Goal: Task Accomplishment & Management: Manage account settings

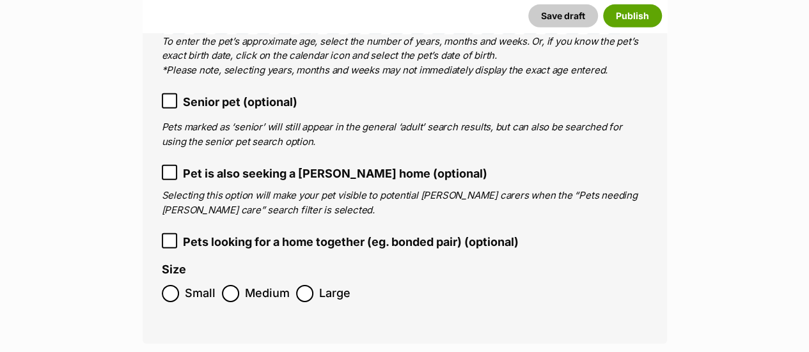
scroll to position [1858, 0]
click at [187, 285] on span "Small" at bounding box center [200, 293] width 31 height 17
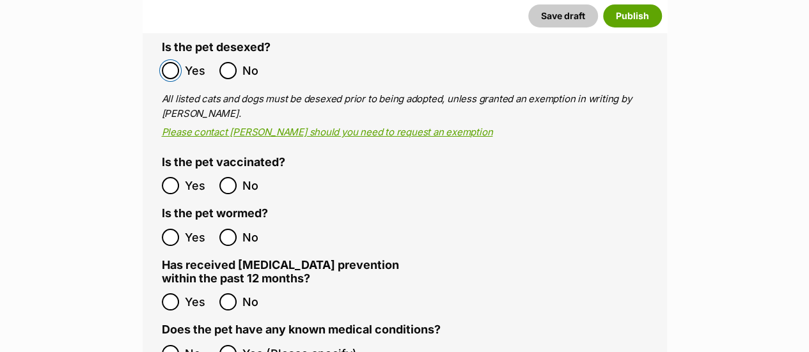
scroll to position [2277, 0]
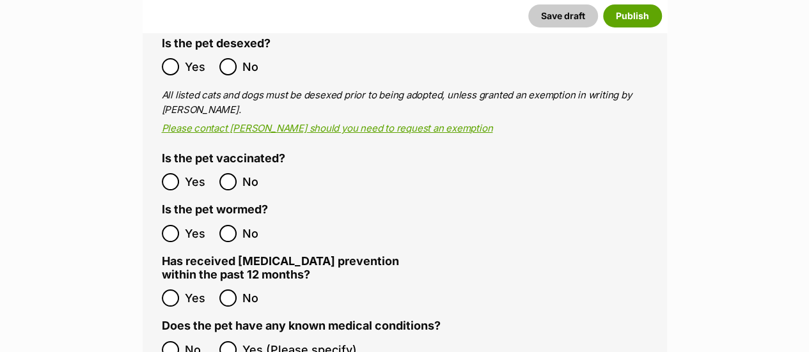
click at [183, 341] on label "No" at bounding box center [187, 349] width 51 height 17
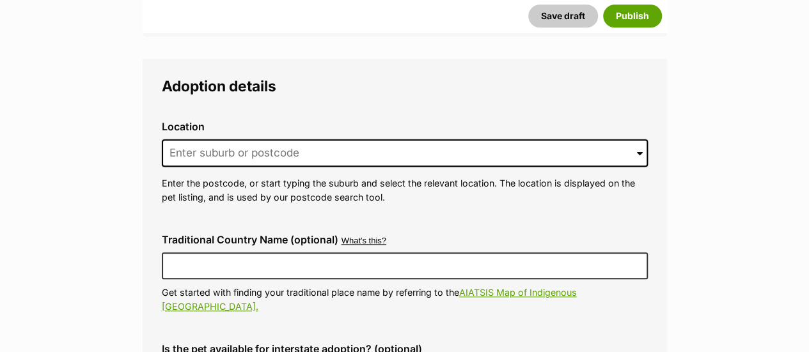
scroll to position [3011, 0]
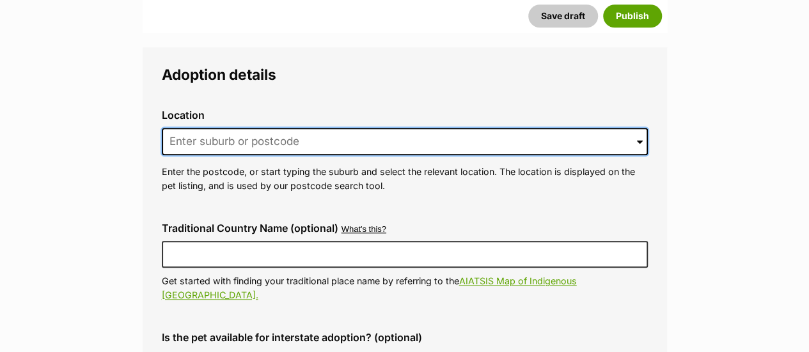
click at [286, 128] on input at bounding box center [405, 142] width 486 height 28
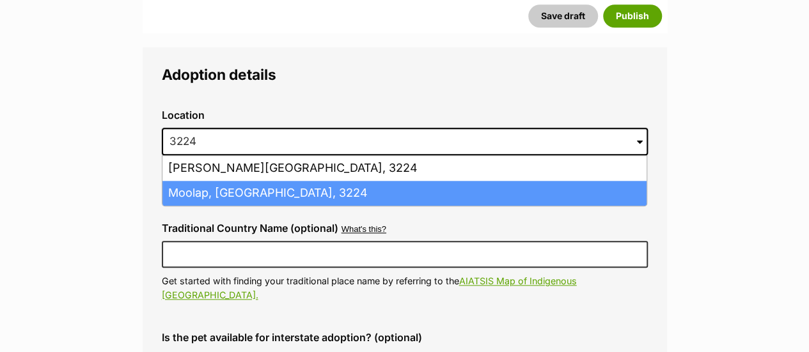
click at [260, 181] on li "Moolap, Victoria, 3224" at bounding box center [404, 193] width 484 height 25
type input "Moolap, Victoria, 3224"
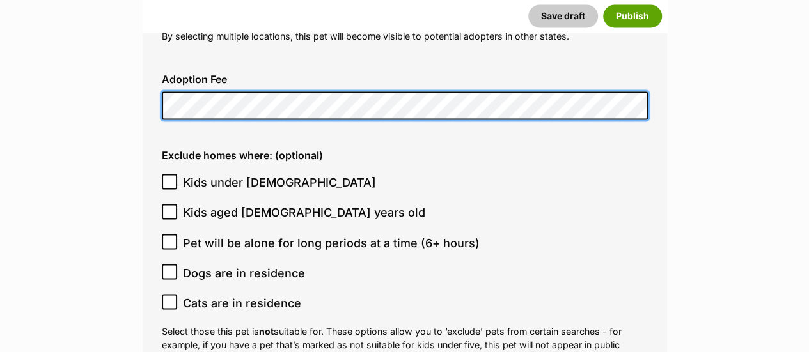
scroll to position [3398, 0]
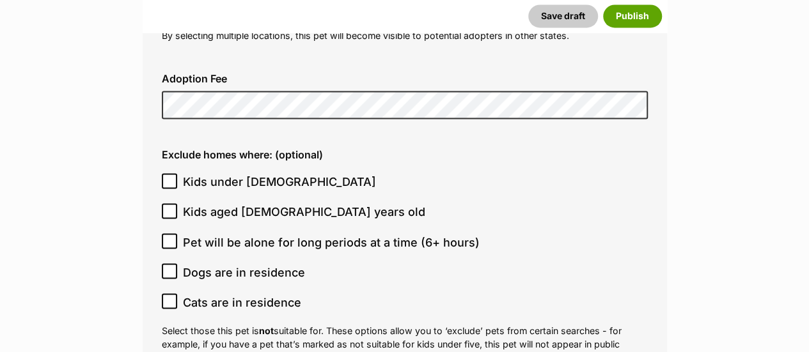
click at [257, 173] on span "Kids under 5 years old" at bounding box center [279, 181] width 193 height 17
click at [177, 173] on input "Kids under 5 years old" at bounding box center [169, 180] width 15 height 15
checkbox input "true"
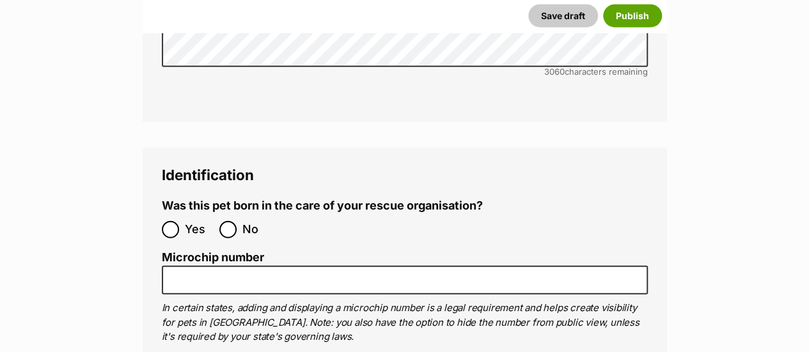
scroll to position [4111, 0]
click at [246, 221] on span "No" at bounding box center [256, 229] width 28 height 17
click at [237, 221] on input "No" at bounding box center [227, 229] width 17 height 17
radio input "true"
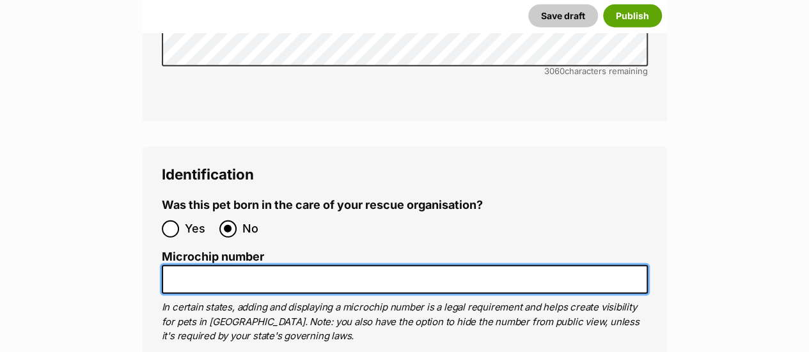
click at [281, 265] on input "Microchip number" at bounding box center [405, 279] width 486 height 29
paste input "956000018924524"
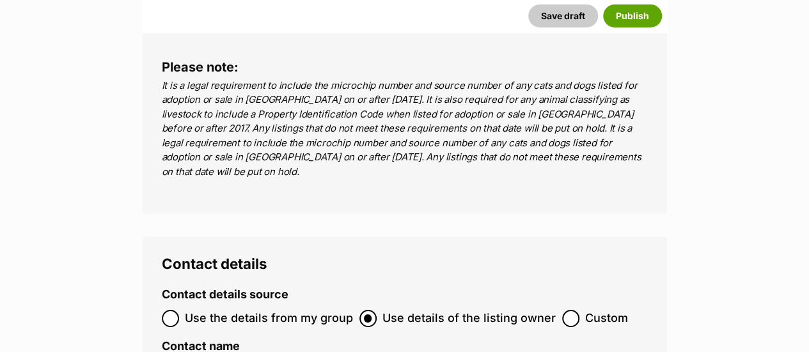
scroll to position [4705, 0]
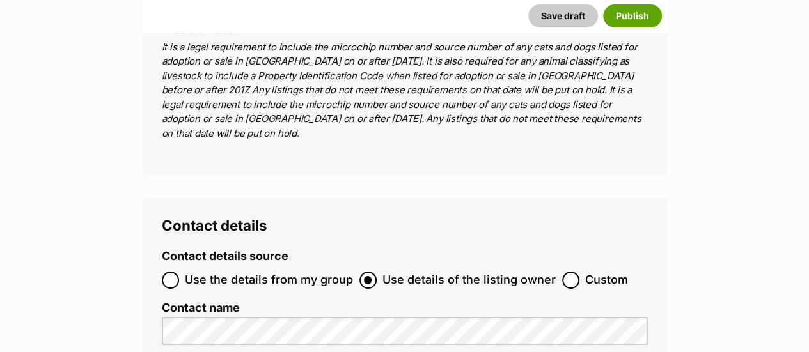
type input "956000018924524"
click at [278, 272] on span "Use the details from my group" at bounding box center [269, 280] width 168 height 17
click at [179, 272] on input "Use the details from my group" at bounding box center [170, 280] width 17 height 17
radio input "true"
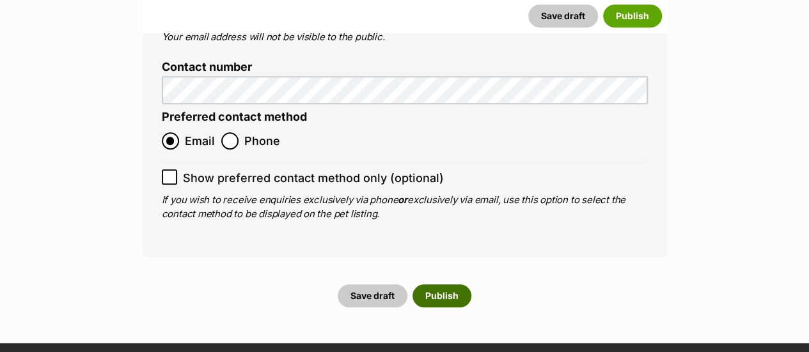
scroll to position [5167, 0]
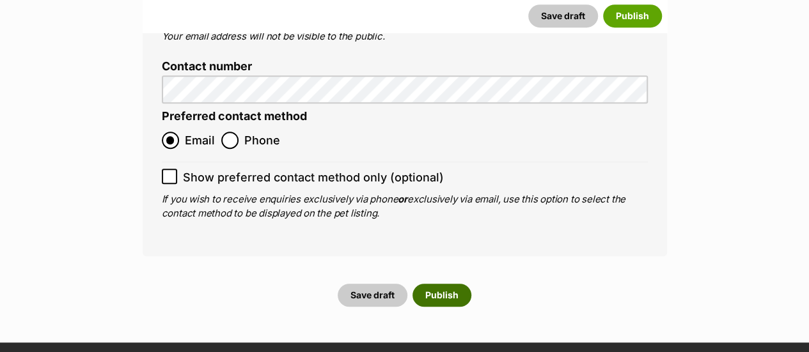
click at [462, 284] on button "Publish" at bounding box center [441, 295] width 59 height 23
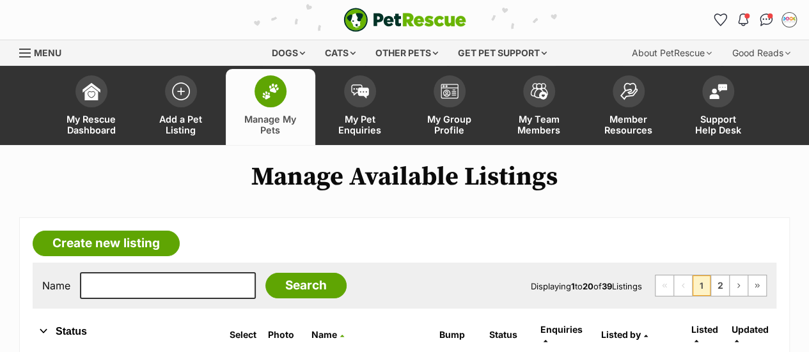
click at [712, 176] on h1 "Manage Available Listings" at bounding box center [404, 176] width 809 height 29
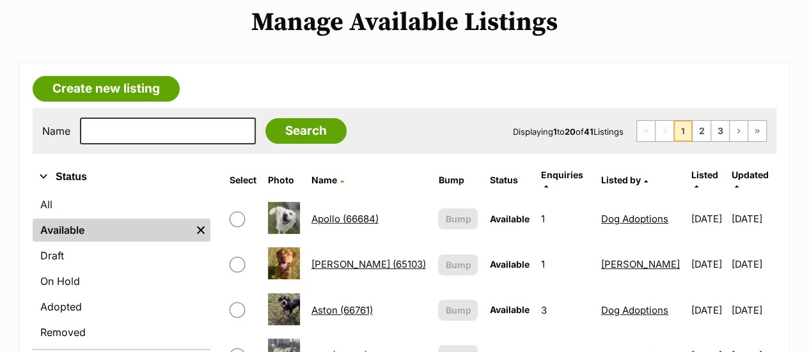
scroll to position [162, 0]
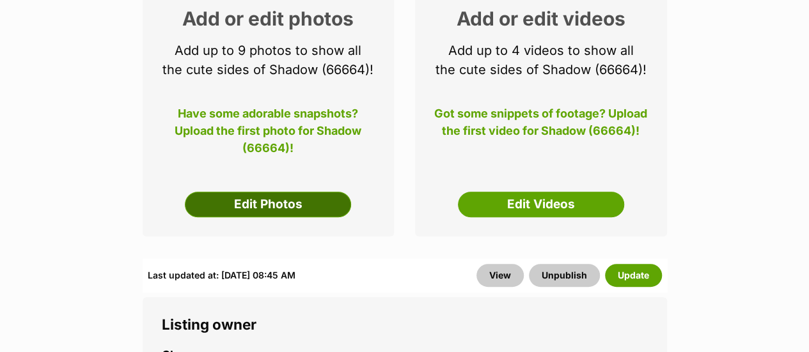
click at [326, 208] on link "Edit Photos" at bounding box center [268, 205] width 166 height 26
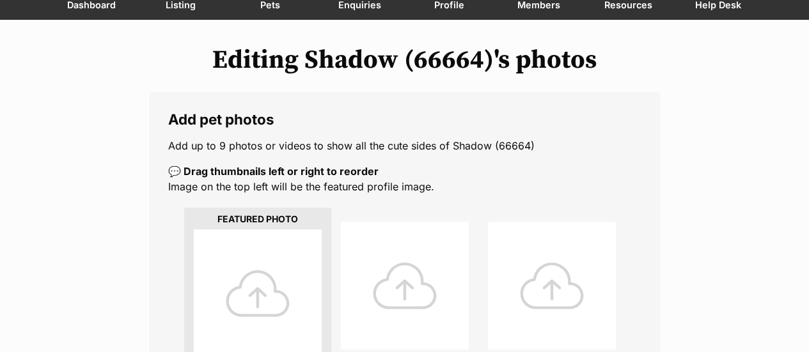
scroll to position [285, 0]
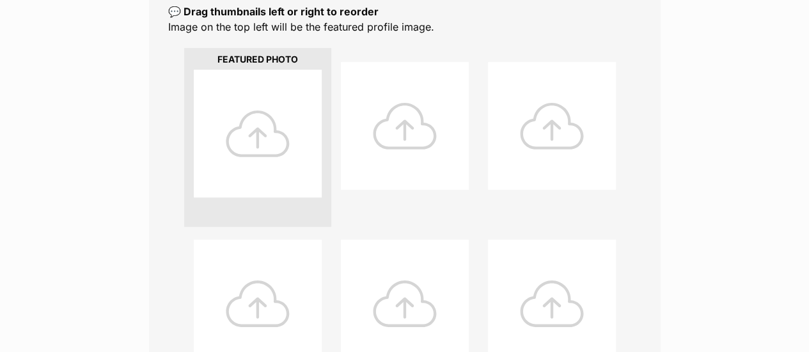
click at [289, 134] on div at bounding box center [258, 134] width 128 height 128
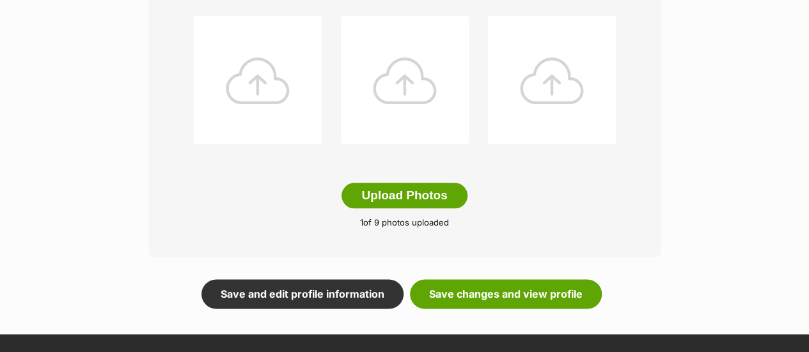
scroll to position [682, 0]
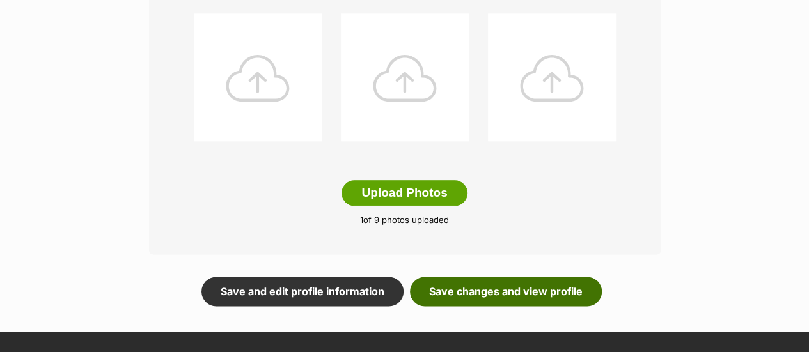
click at [550, 300] on link "Save changes and view profile" at bounding box center [506, 291] width 192 height 29
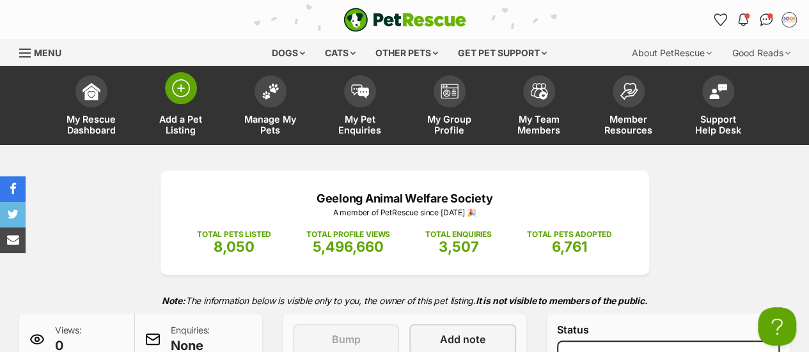
click at [197, 107] on link "Add a Pet Listing" at bounding box center [181, 107] width 90 height 76
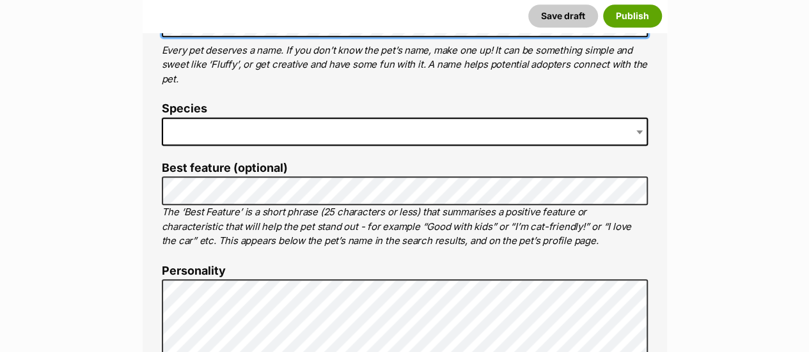
scroll to position [543, 0]
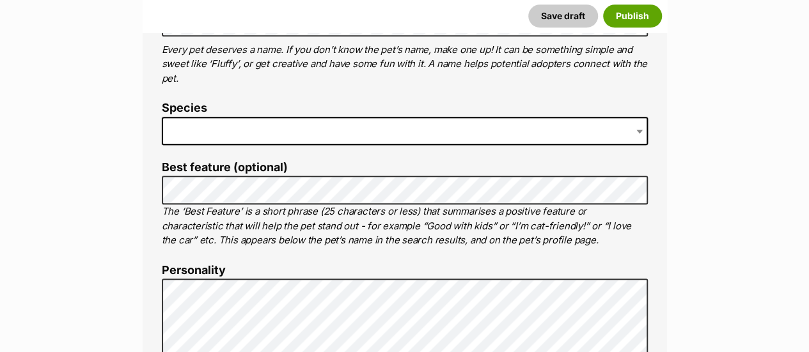
click at [382, 134] on span at bounding box center [405, 131] width 486 height 28
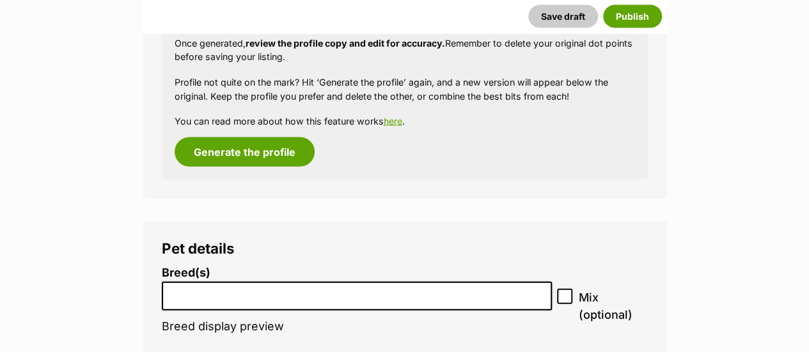
scroll to position [1466, 0]
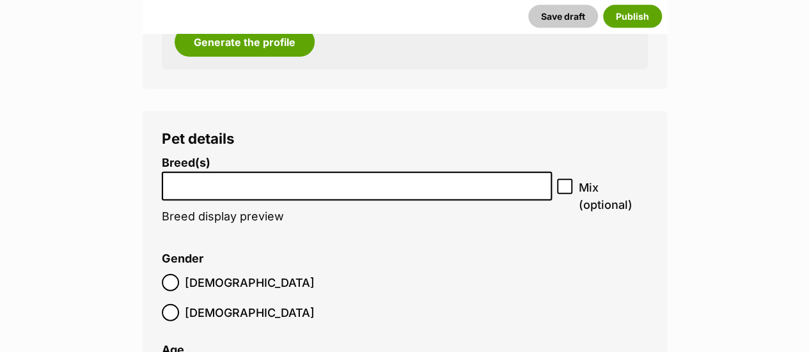
click at [340, 185] on input "search" at bounding box center [357, 183] width 382 height 13
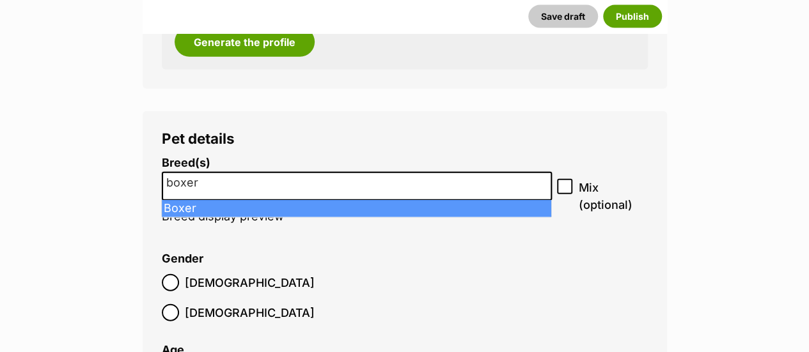
type input "boxer"
select select "42"
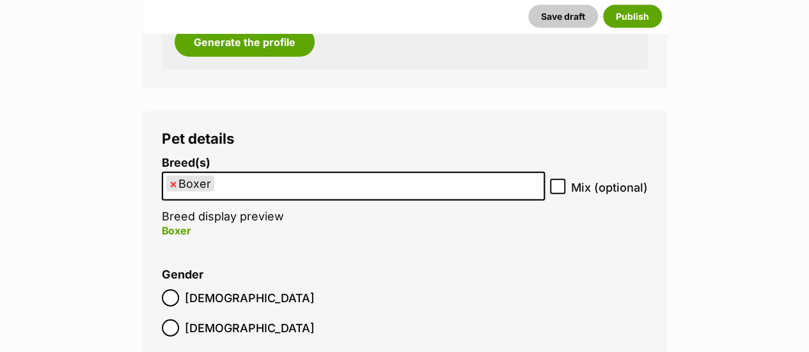
click at [333, 187] on ul "× Boxer" at bounding box center [353, 186] width 381 height 26
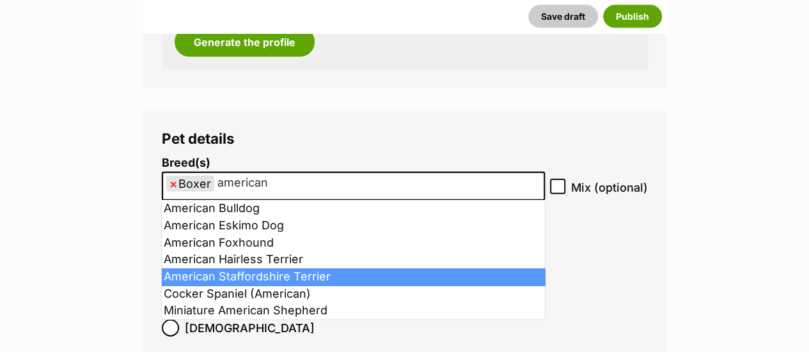
type input "american"
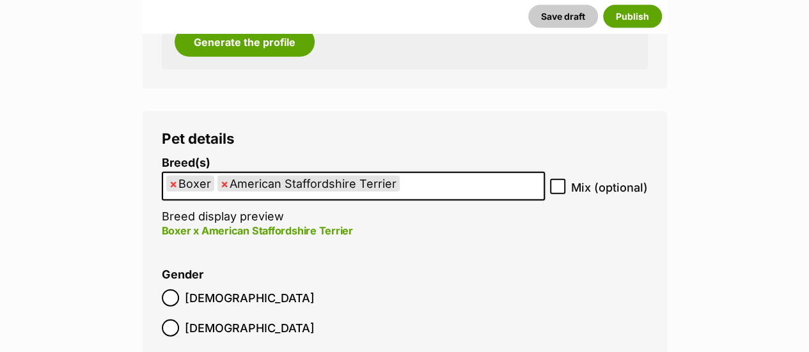
scroll to position [1569, 0]
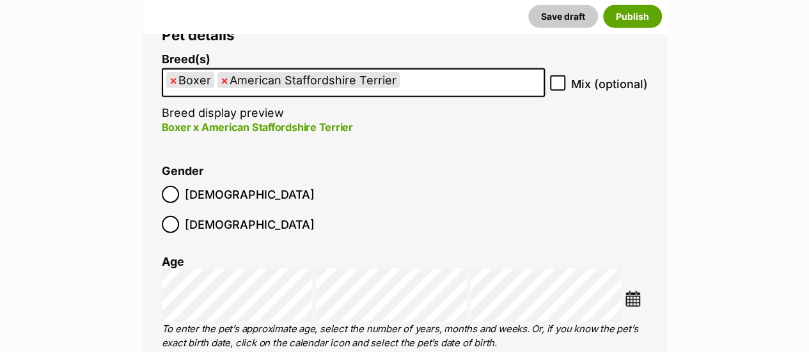
click at [556, 84] on icon at bounding box center [558, 84] width 8 height 6
click at [556, 84] on input "Mix (optional)" at bounding box center [557, 82] width 15 height 15
checkbox input "true"
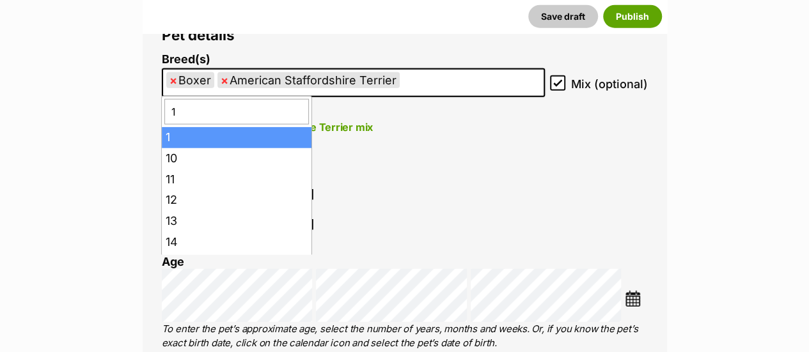
type input "1"
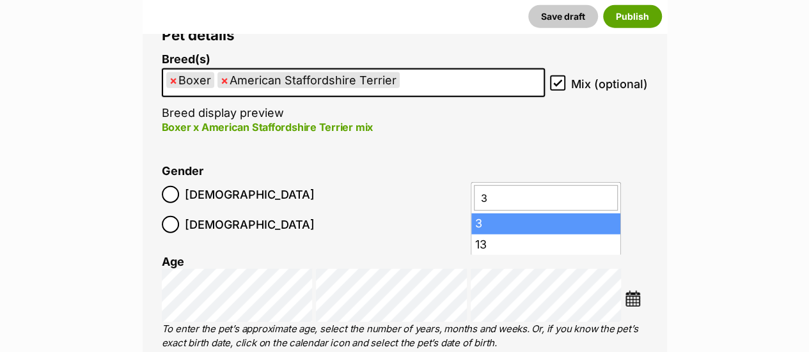
type input "3"
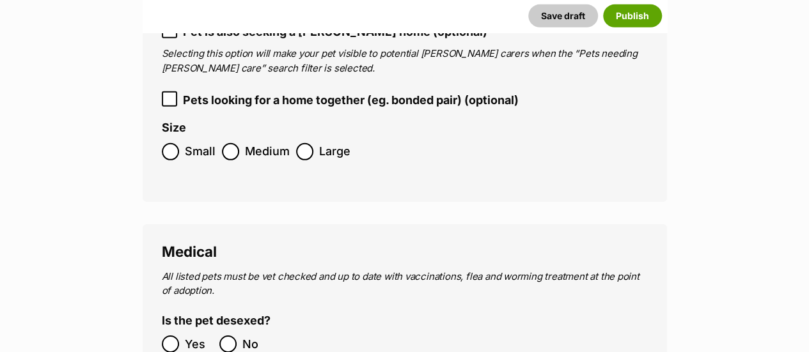
scroll to position [1927, 0]
click at [256, 143] on span "Medium" at bounding box center [267, 151] width 45 height 17
click at [313, 143] on label "Large" at bounding box center [323, 151] width 54 height 17
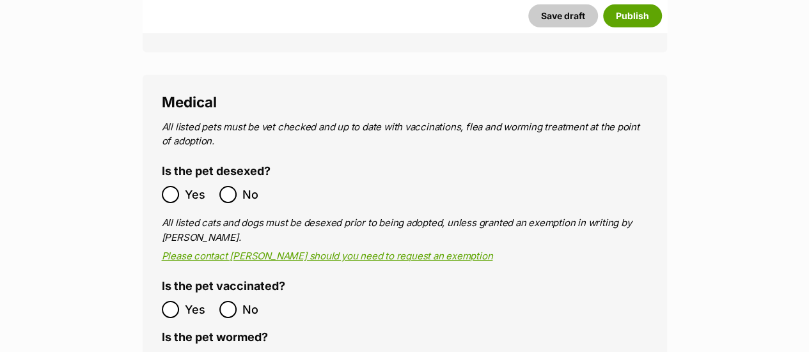
scroll to position [2078, 0]
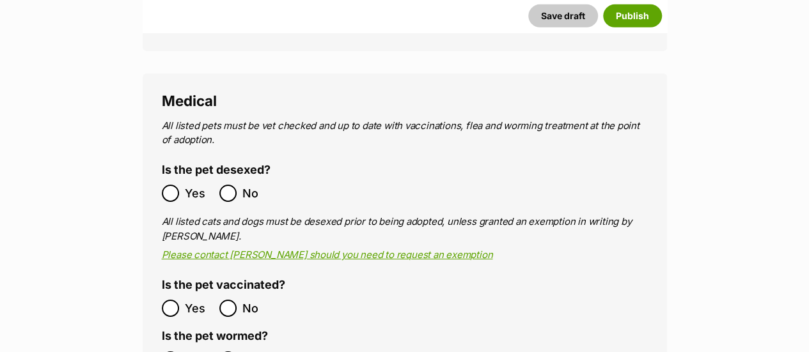
click at [182, 178] on ol "Yes No" at bounding box center [283, 193] width 243 height 30
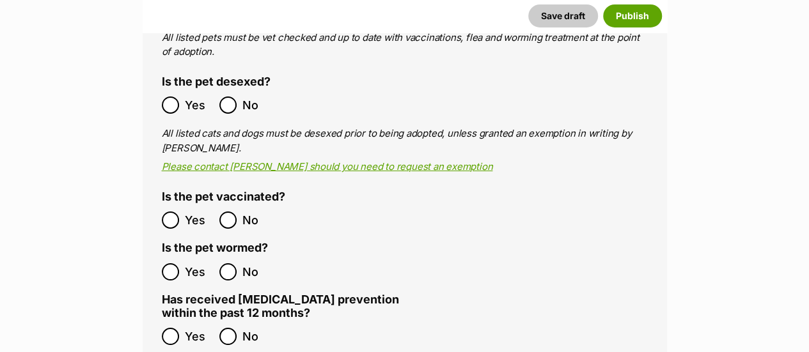
click at [226, 322] on ol "Yes No" at bounding box center [283, 337] width 243 height 30
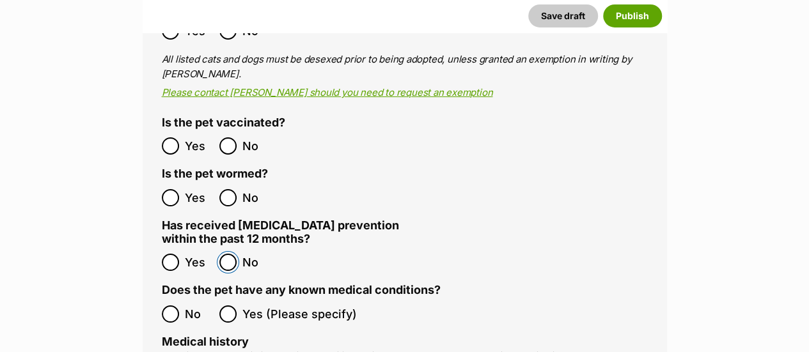
scroll to position [2242, 0]
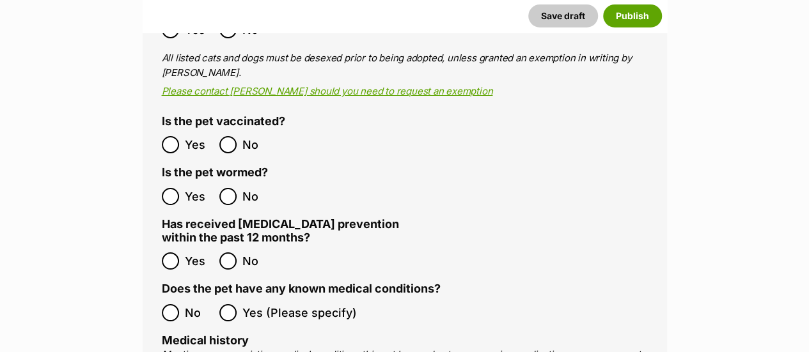
click at [177, 298] on ol "No Yes (Please specify)" at bounding box center [405, 313] width 486 height 30
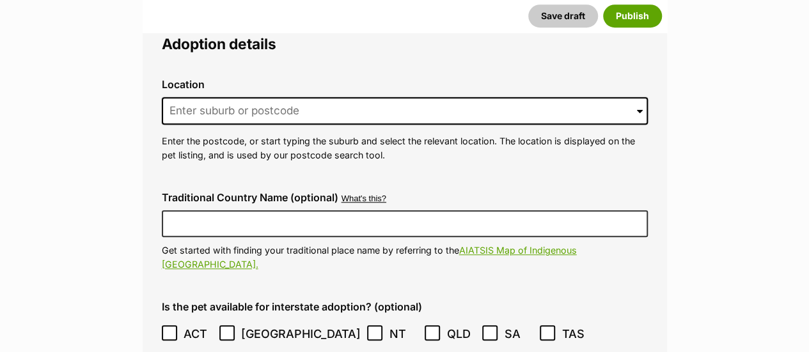
scroll to position [2971, 0]
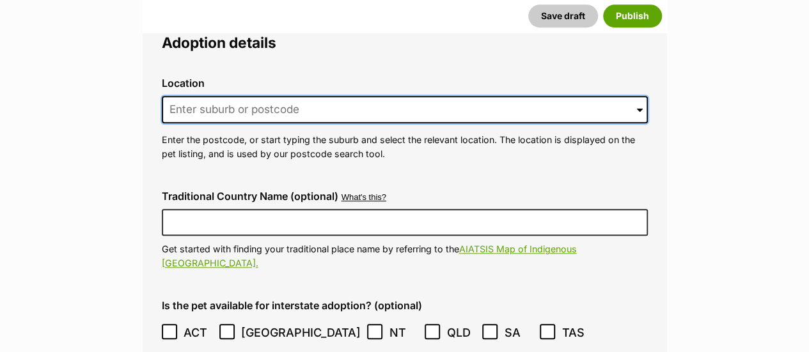
click at [285, 96] on input at bounding box center [405, 110] width 486 height 28
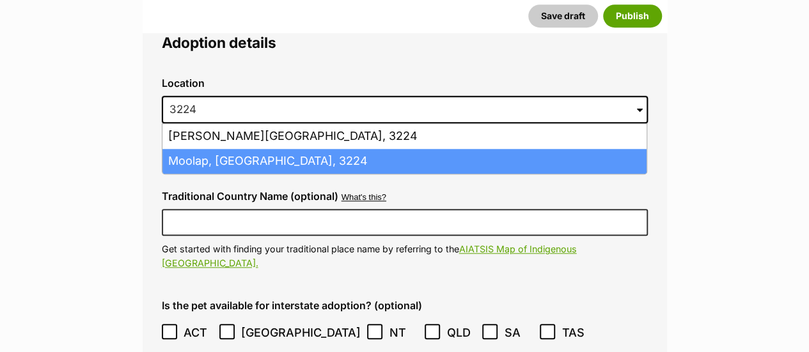
click at [264, 149] on li "Moolap, Victoria, 3224" at bounding box center [404, 161] width 484 height 25
type input "Moolap, Victoria, 3224"
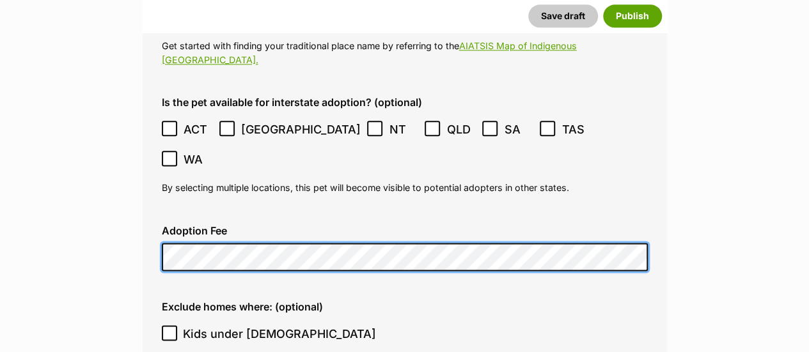
scroll to position [3369, 0]
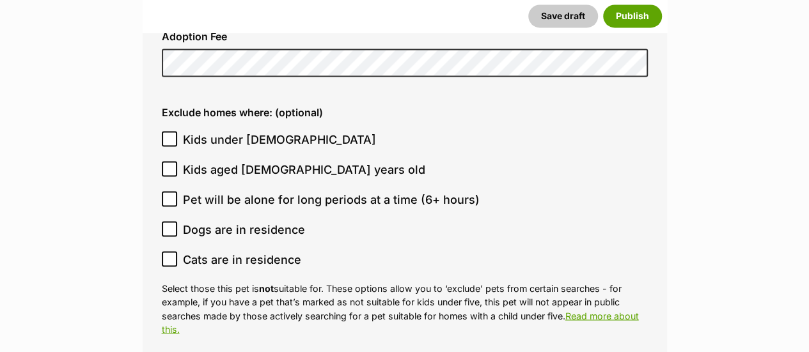
click at [279, 131] on span "Kids under 5 years old" at bounding box center [279, 139] width 193 height 17
click at [177, 131] on input "Kids under 5 years old" at bounding box center [169, 138] width 15 height 15
checkbox input "true"
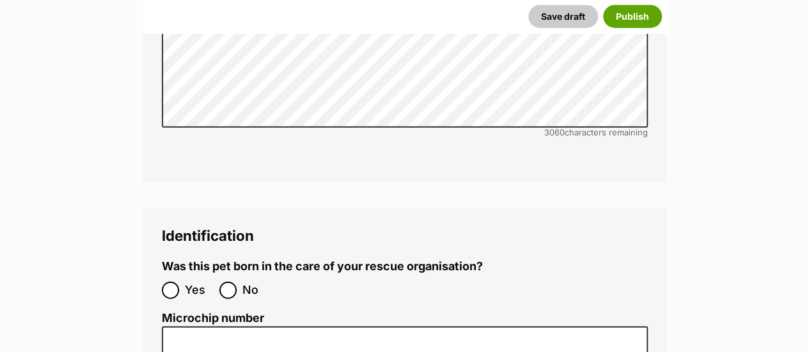
scroll to position [3980, 0]
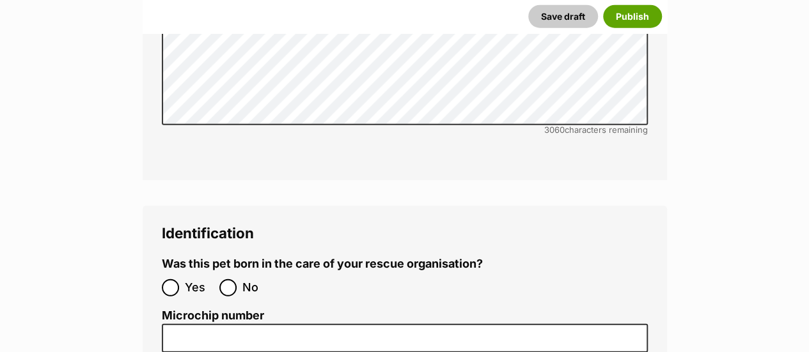
click at [237, 279] on label "No" at bounding box center [244, 287] width 51 height 17
click at [237, 279] on input "No" at bounding box center [227, 287] width 17 height 17
radio input "true"
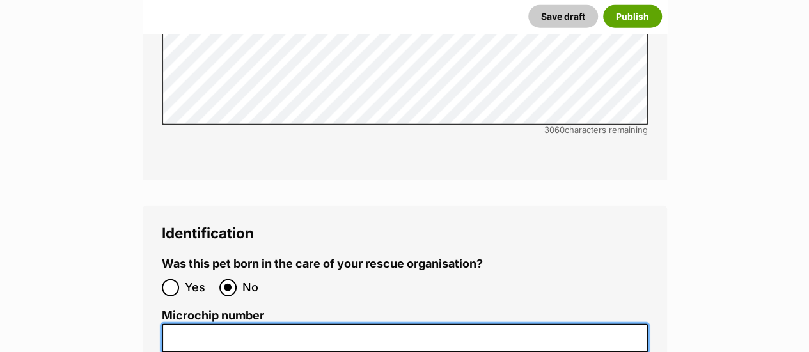
click at [327, 324] on input "Microchip number" at bounding box center [405, 338] width 486 height 29
paste input "956000018860599"
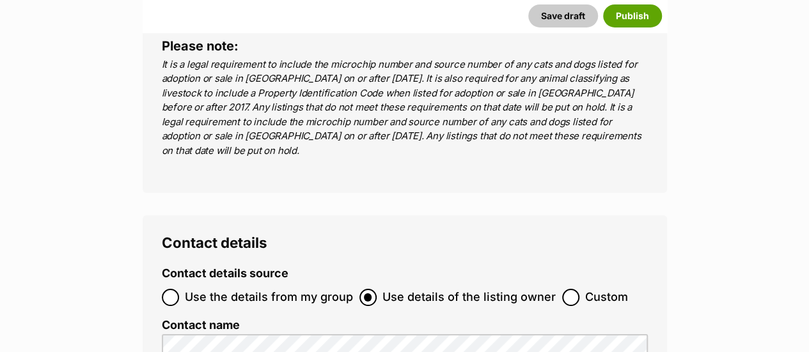
type input "956000018860599"
click at [311, 289] on span "Use the details from my group" at bounding box center [269, 297] width 168 height 17
click at [179, 289] on input "Use the details from my group" at bounding box center [170, 297] width 17 height 17
radio input "true"
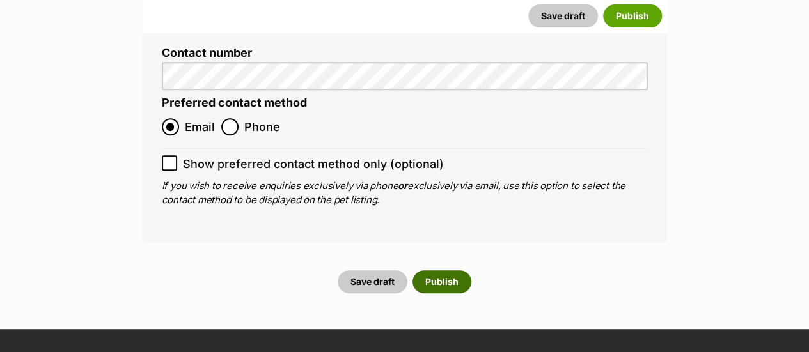
scroll to position [5116, 0]
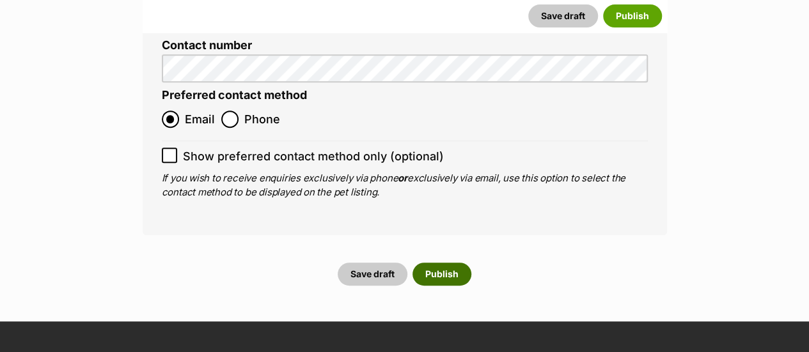
click at [431, 263] on button "Publish" at bounding box center [441, 274] width 59 height 23
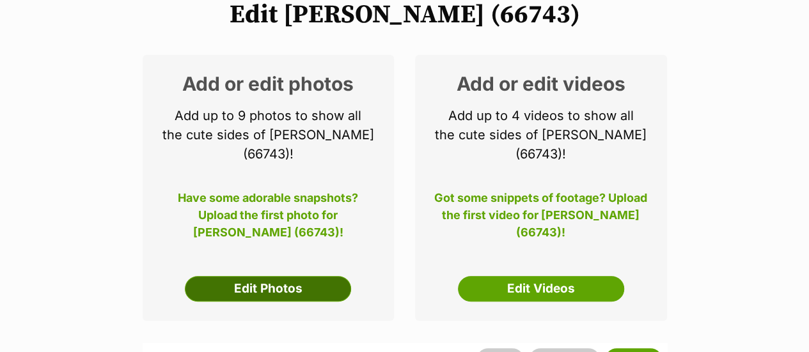
click at [336, 276] on link "Edit Photos" at bounding box center [268, 289] width 166 height 26
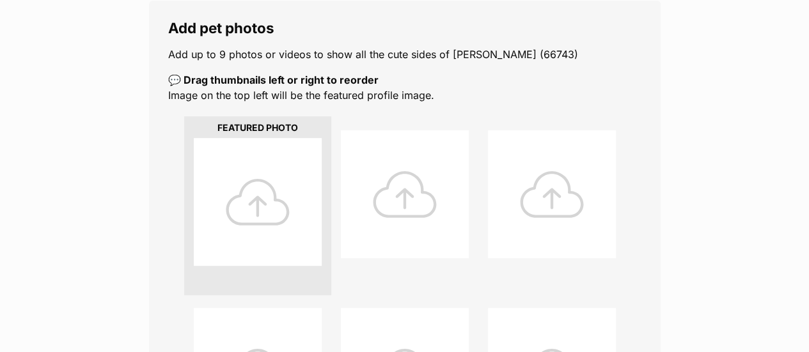
scroll to position [217, 0]
click at [262, 191] on div at bounding box center [258, 201] width 128 height 128
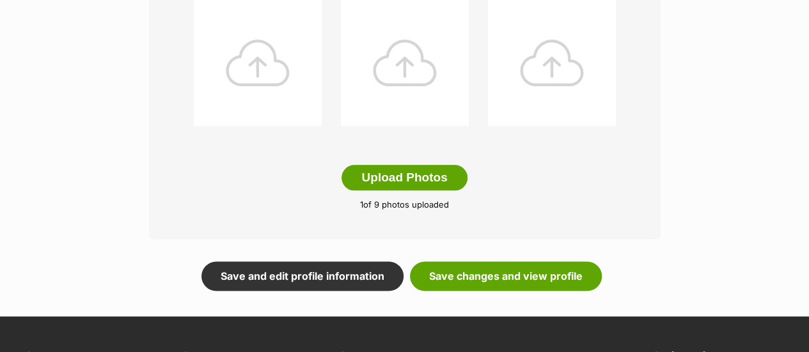
scroll to position [701, 0]
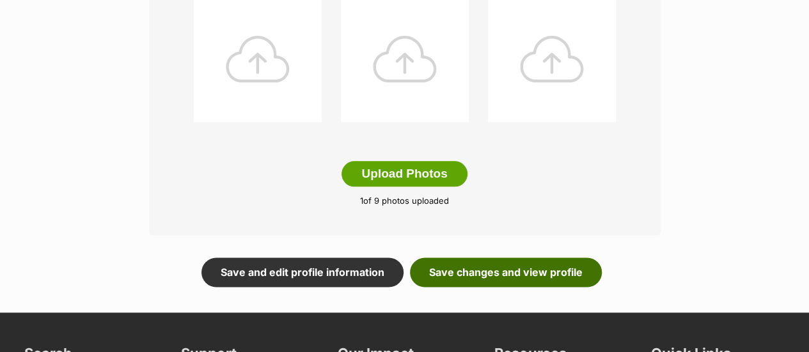
click at [552, 268] on link "Save changes and view profile" at bounding box center [506, 272] width 192 height 29
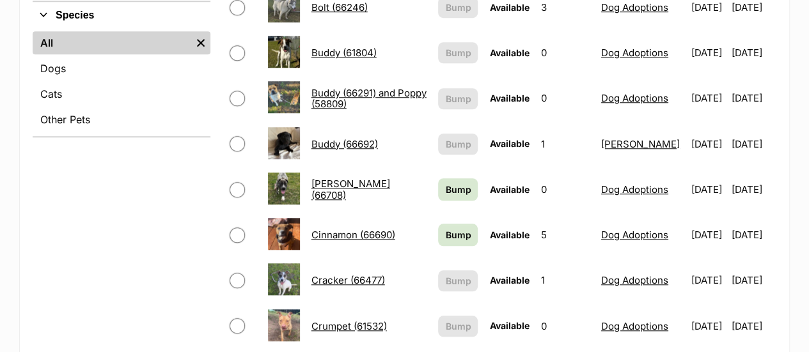
scroll to position [510, 0]
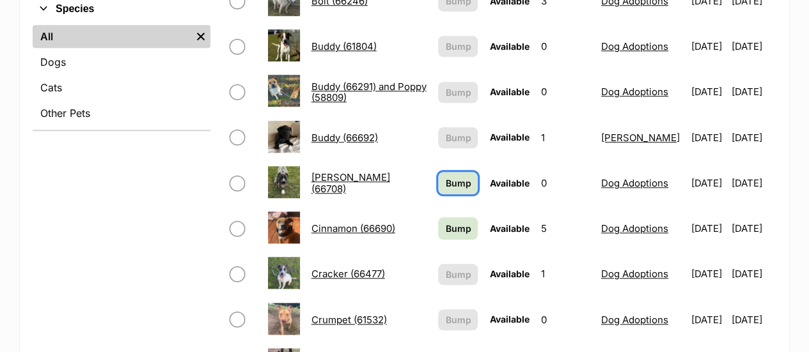
click at [445, 178] on span "Bump" at bounding box center [458, 183] width 26 height 13
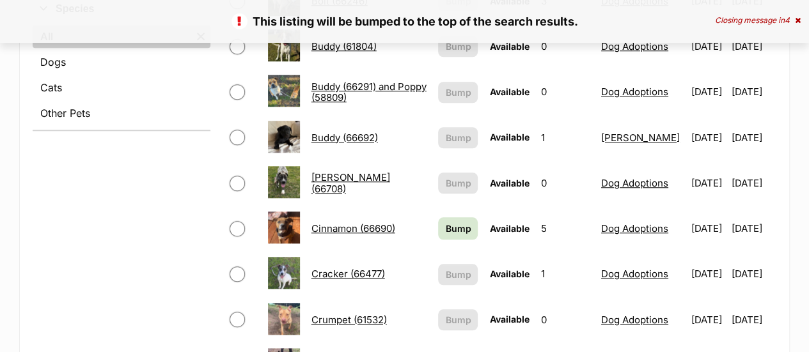
scroll to position [510, 0]
click at [450, 221] on span "Bump" at bounding box center [458, 227] width 26 height 13
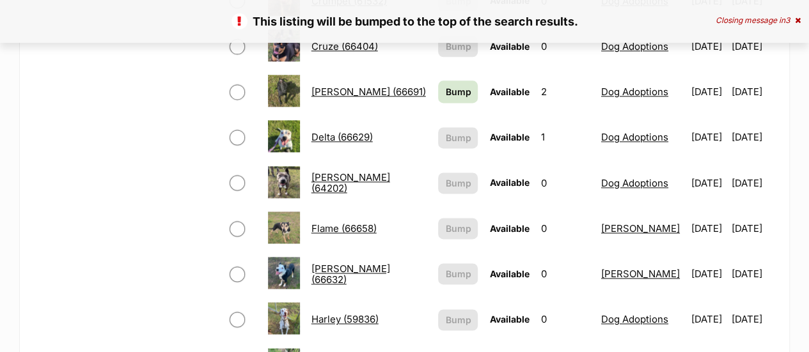
scroll to position [825, 0]
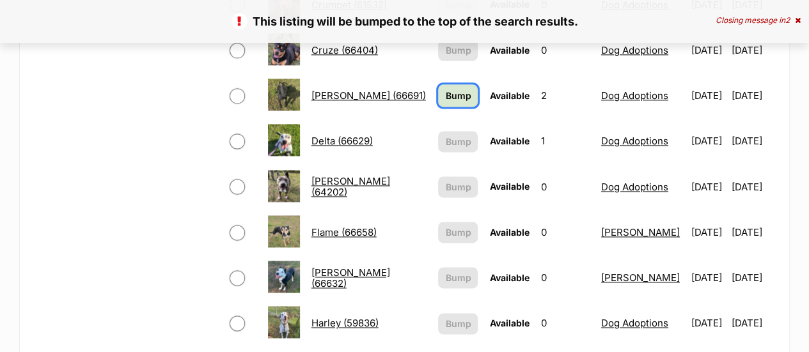
click at [458, 89] on span "Bump" at bounding box center [458, 95] width 26 height 13
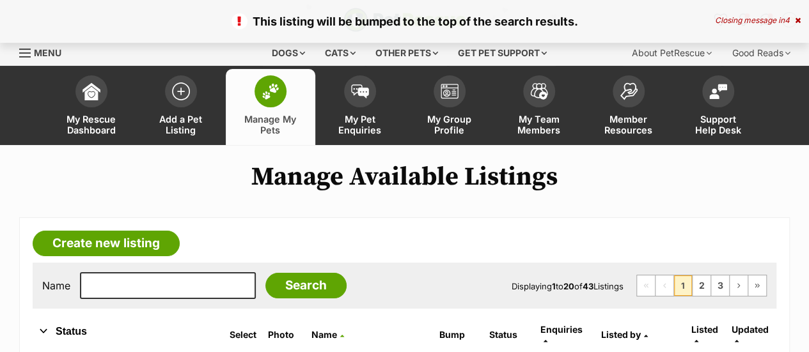
drag, startPoint x: 707, startPoint y: 284, endPoint x: 762, endPoint y: 219, distance: 84.8
click at [696, 285] on link "2" at bounding box center [702, 286] width 18 height 20
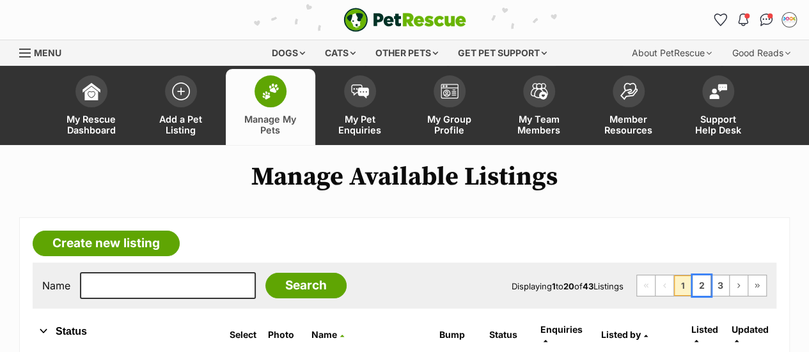
scroll to position [170, 0]
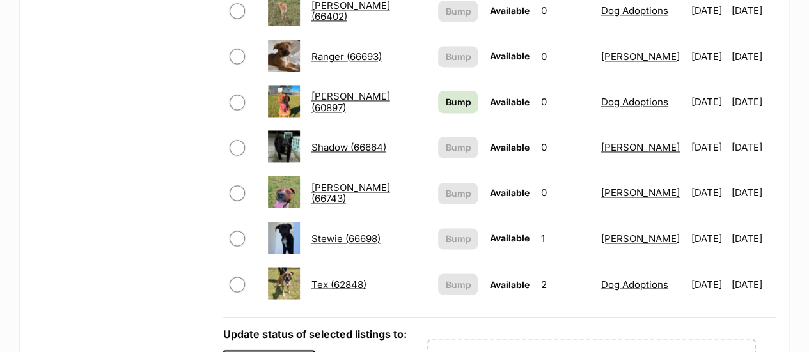
scroll to position [955, 0]
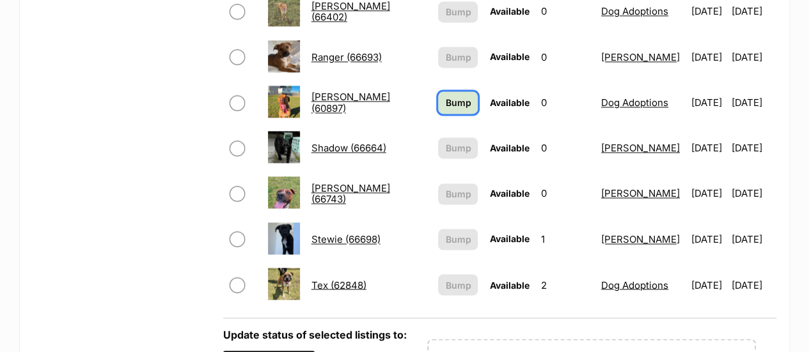
click at [452, 96] on span "Bump" at bounding box center [458, 102] width 26 height 13
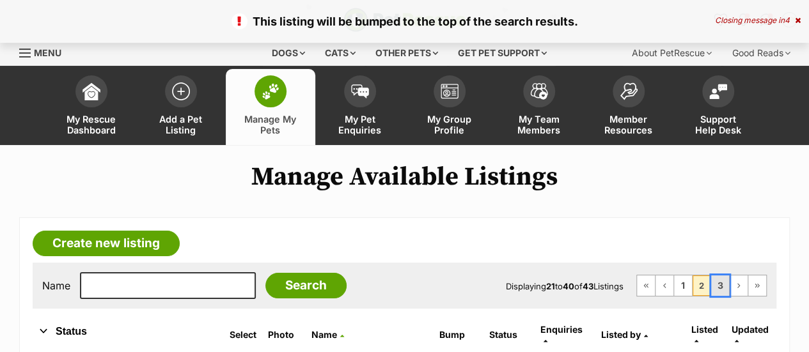
click at [718, 281] on link "3" at bounding box center [720, 286] width 18 height 20
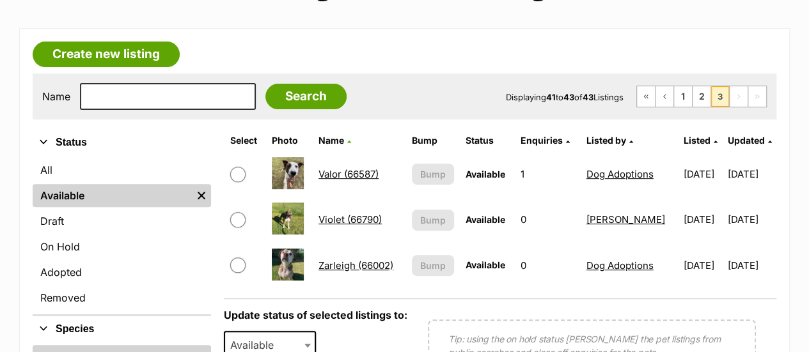
scroll to position [212, 0]
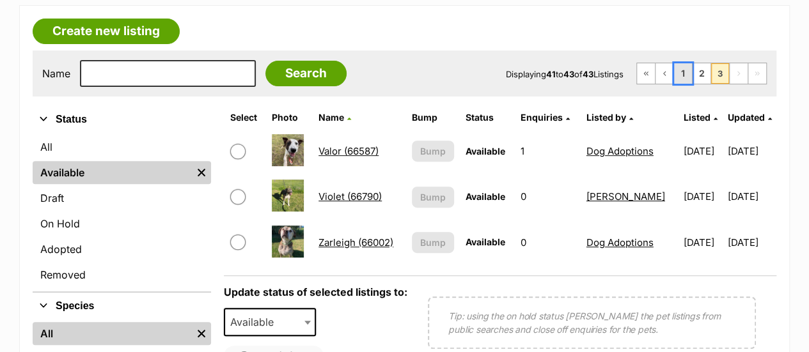
click at [684, 66] on link "1" at bounding box center [683, 73] width 18 height 20
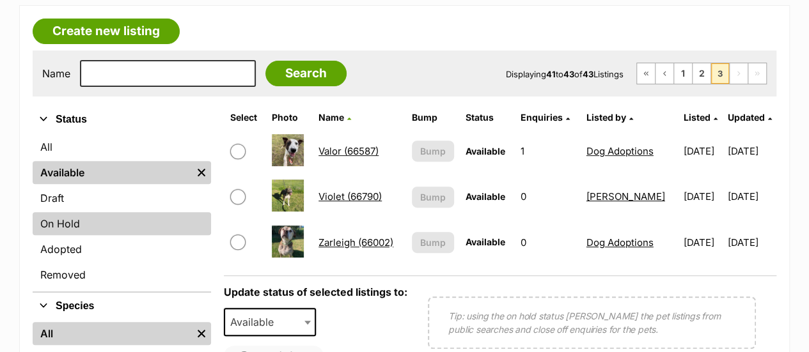
click at [60, 224] on link "On Hold" at bounding box center [122, 223] width 178 height 23
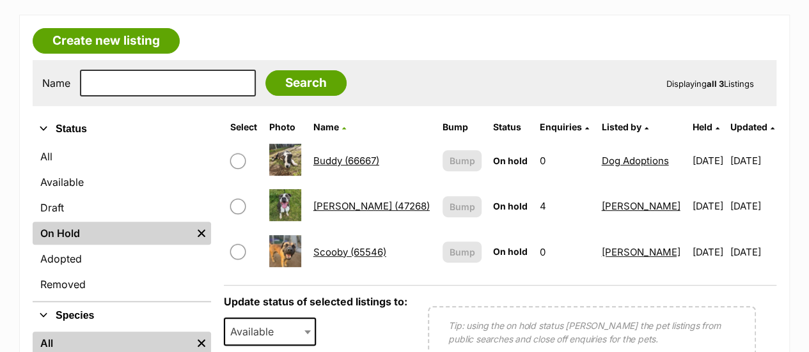
scroll to position [203, 0]
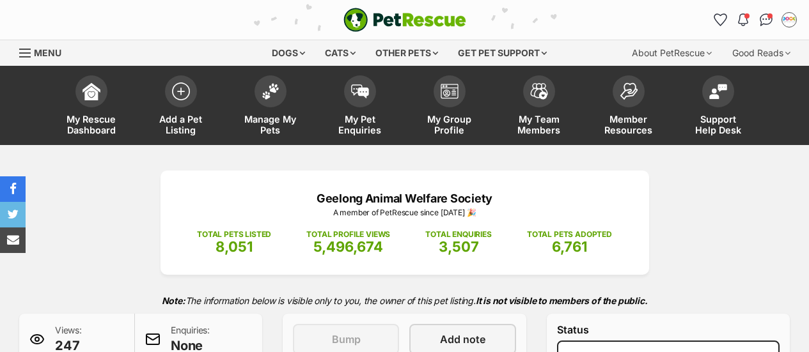
select select "adoption_pending"
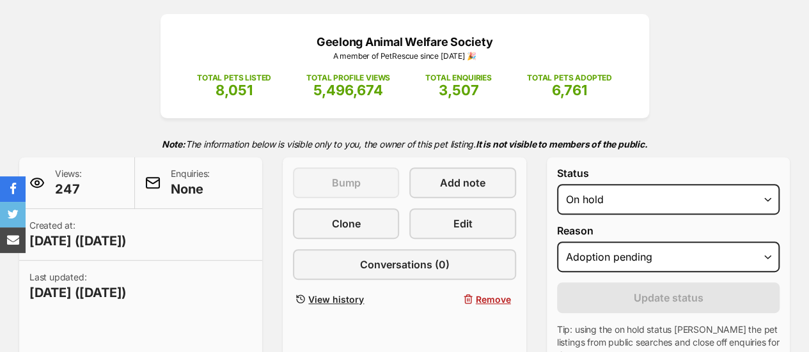
scroll to position [162, 0]
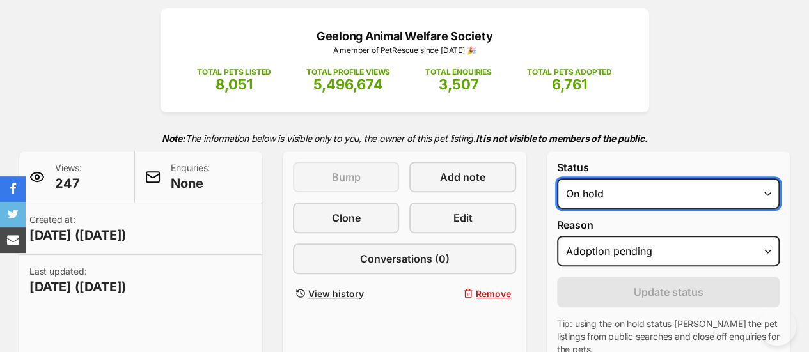
click at [607, 187] on select "Draft Available On hold Adopted" at bounding box center [668, 193] width 223 height 31
select select "rehomed"
click at [557, 178] on select "Draft Available On hold Adopted" at bounding box center [668, 193] width 223 height 31
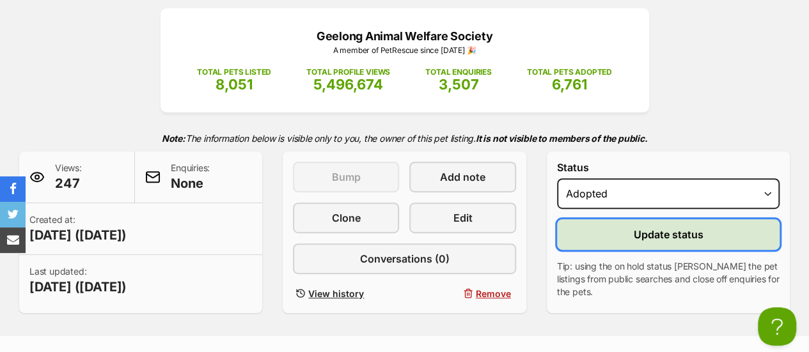
click at [624, 224] on button "Update status" at bounding box center [668, 234] width 223 height 31
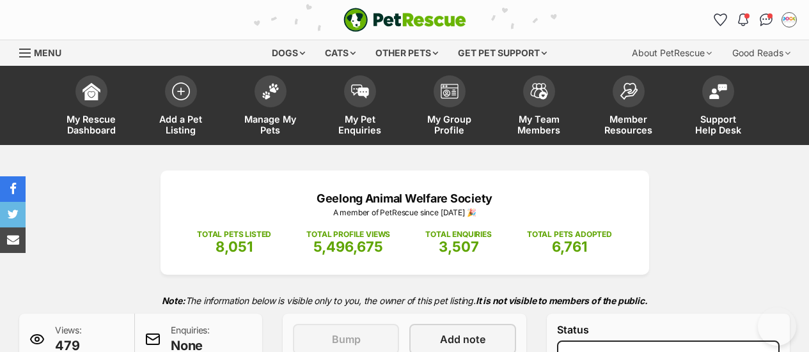
select select "medical"
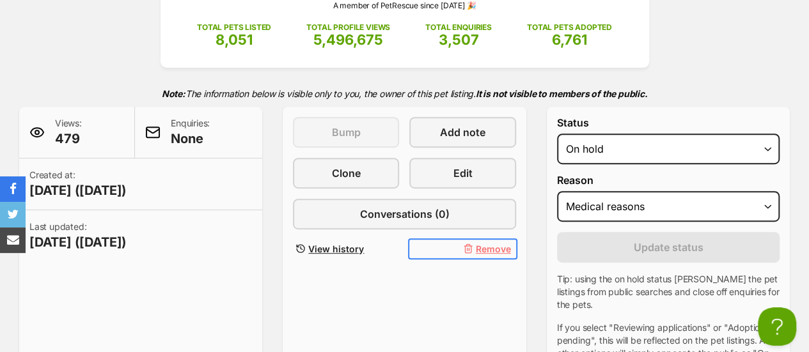
click at [501, 256] on button "Remove" at bounding box center [462, 249] width 106 height 19
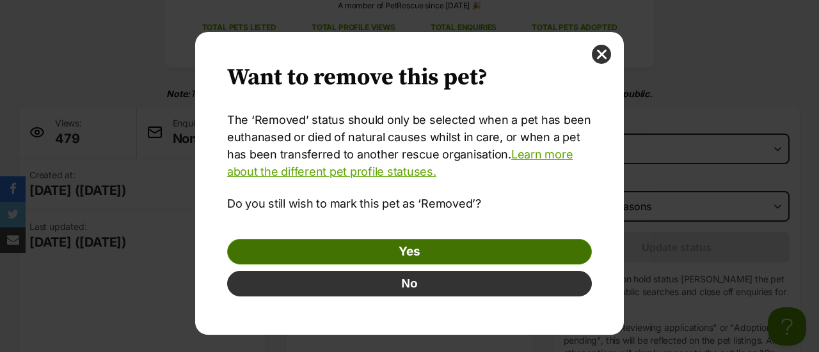
click at [462, 252] on link "Yes" at bounding box center [409, 252] width 365 height 26
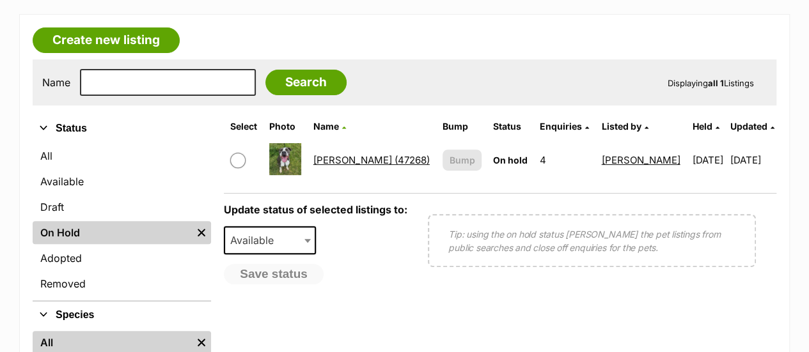
drag, startPoint x: 353, startPoint y: 158, endPoint x: 443, endPoint y: 62, distance: 131.2
click at [443, 62] on div "Name Search Displaying all 1 Listings" at bounding box center [405, 82] width 744 height 46
